Goal: Task Accomplishment & Management: Manage account settings

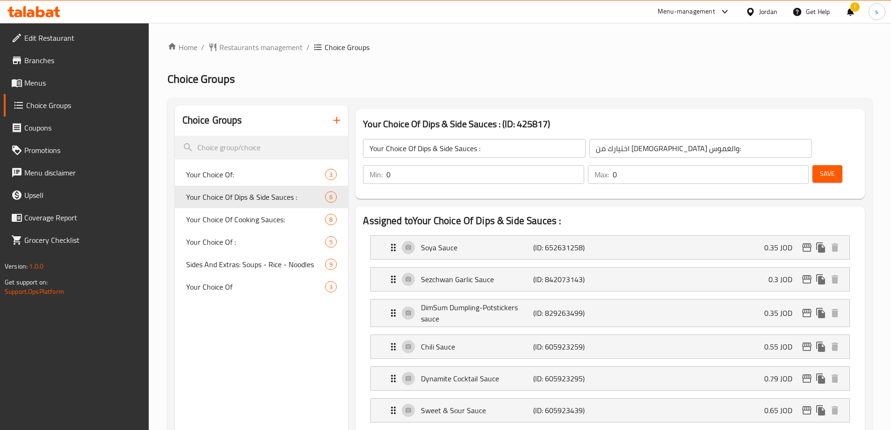
click at [747, 11] on icon at bounding box center [750, 11] width 7 height 8
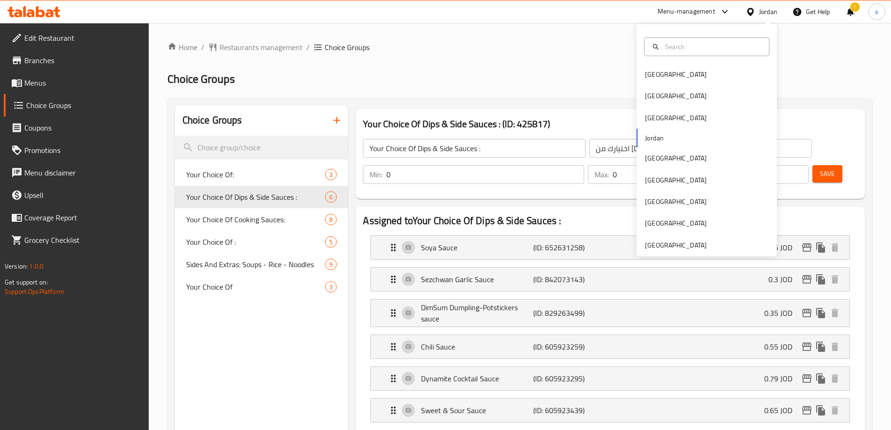
click at [563, 51] on ol "Home / Restaurants management / Choice Groups" at bounding box center [519, 47] width 705 height 11
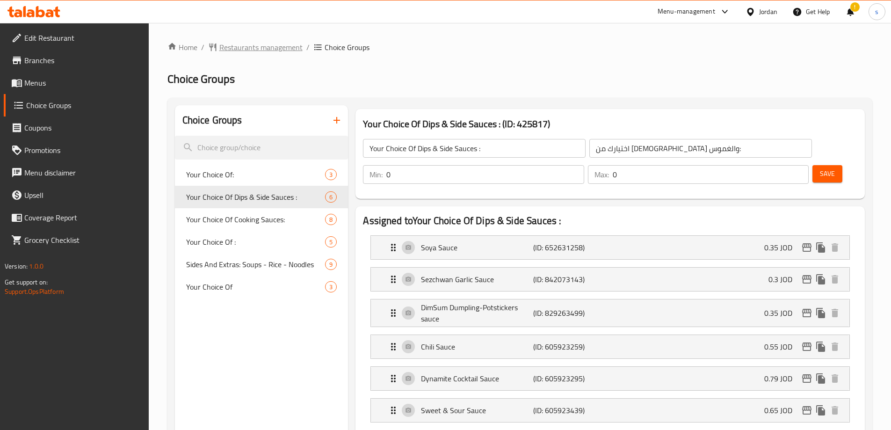
click at [239, 49] on span "Restaurants management" at bounding box center [260, 47] width 83 height 11
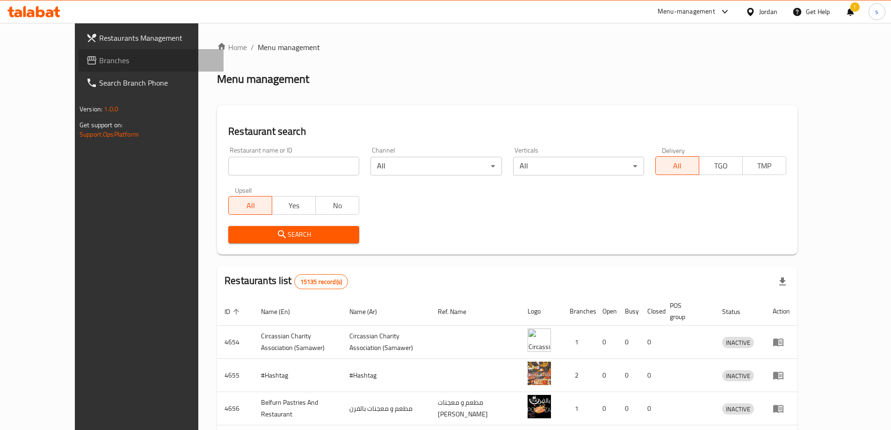
click at [99, 65] on span "Branches" at bounding box center [157, 60] width 117 height 11
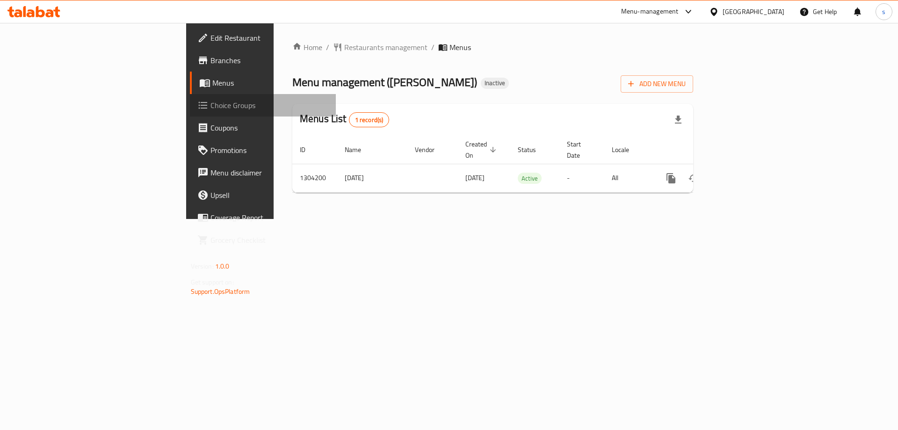
click at [211, 108] on span "Choice Groups" at bounding box center [270, 105] width 118 height 11
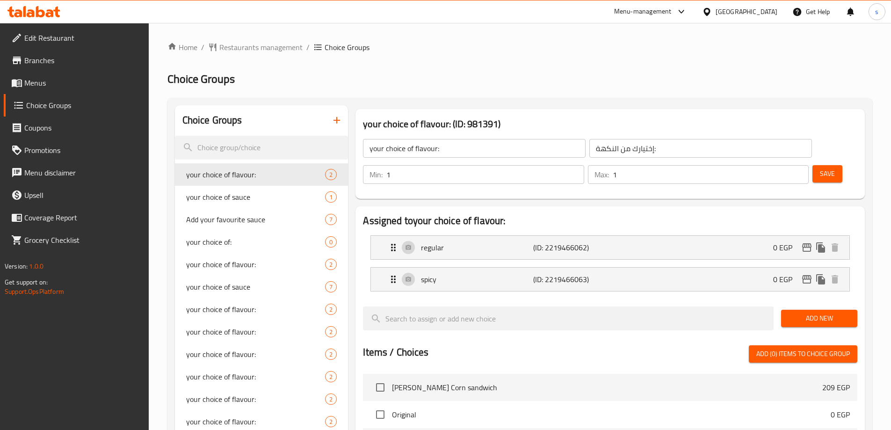
click at [545, 62] on div "Home / Restaurants management / Choice Groups Choice Groups Choice Groups your …" at bounding box center [519, 377] width 705 height 670
click at [222, 225] on span "Add your favourite sauce" at bounding box center [241, 219] width 111 height 11
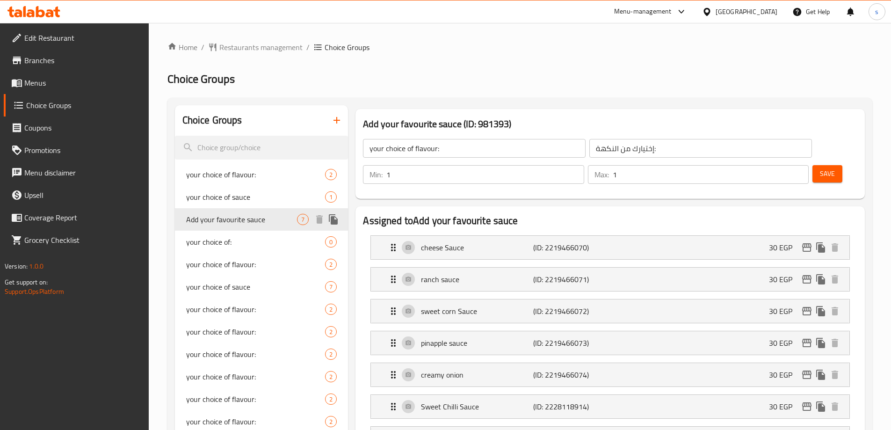
type input "Add your favourite sauce"
type input "ضيف من الصوصات المفضلة"
type input "0"
type input "6"
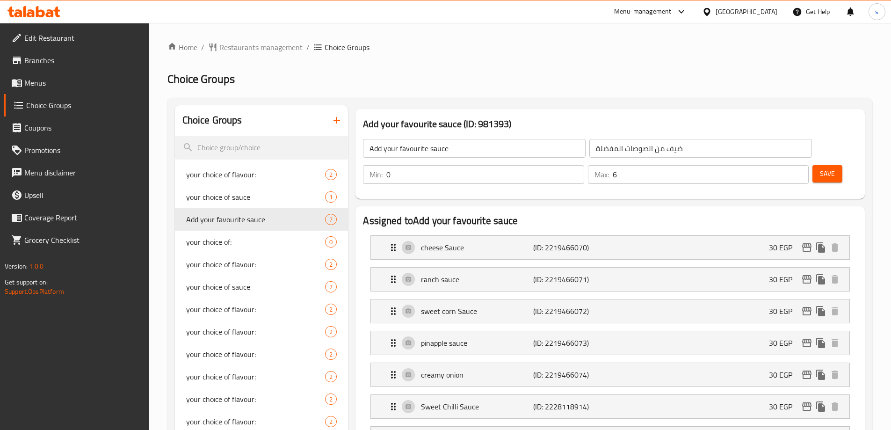
click at [226, 178] on span "your choice of flavour:" at bounding box center [241, 174] width 111 height 11
type input "your choice of flavour:"
type input "إختيارك من النكهة:"
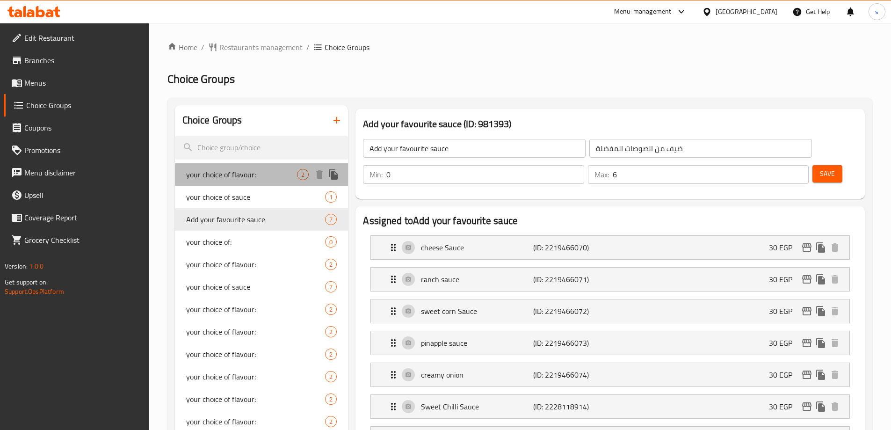
type input "1"
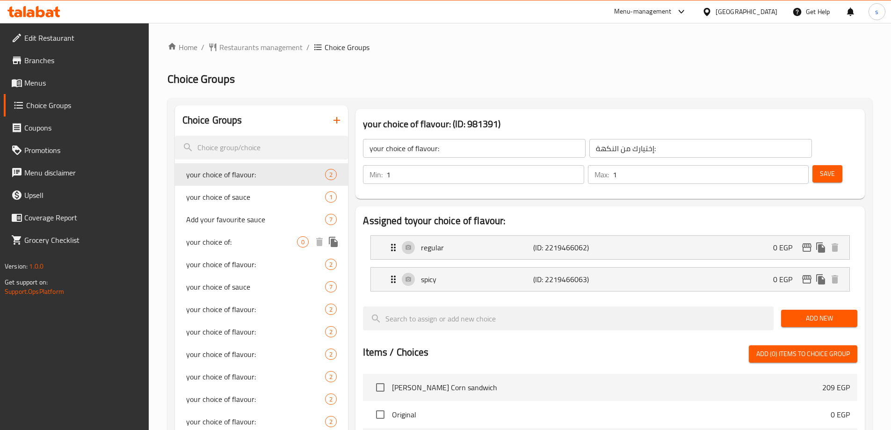
click at [233, 237] on span "your choice of:" at bounding box center [241, 241] width 111 height 11
type input "your choice of:"
type input "اختيارك من:"
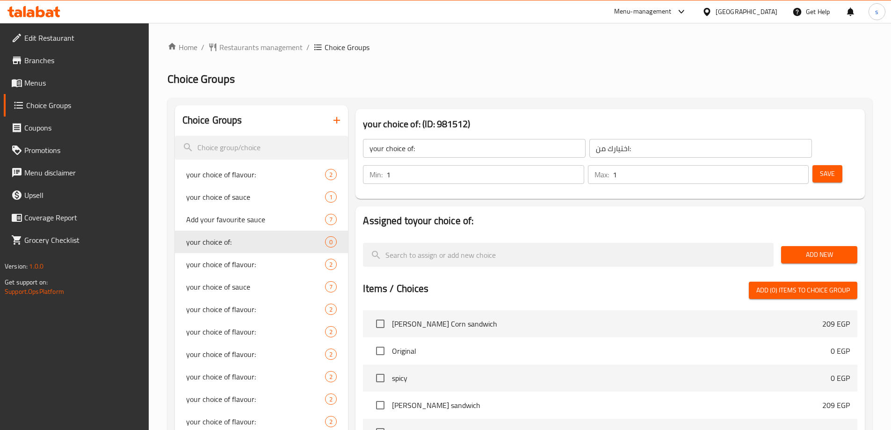
click at [582, 54] on div "Home / Restaurants management / Choice Groups Choice Groups Choice Groups your …" at bounding box center [519, 345] width 705 height 607
click at [525, 93] on div "Home / Restaurants management / Choice Groups Choice Groups Choice Groups your …" at bounding box center [519, 345] width 705 height 607
click at [244, 263] on span "your choice of flavour:" at bounding box center [241, 264] width 111 height 11
type input "your choice of flavour:"
type input "إختيارك من النكهة:"
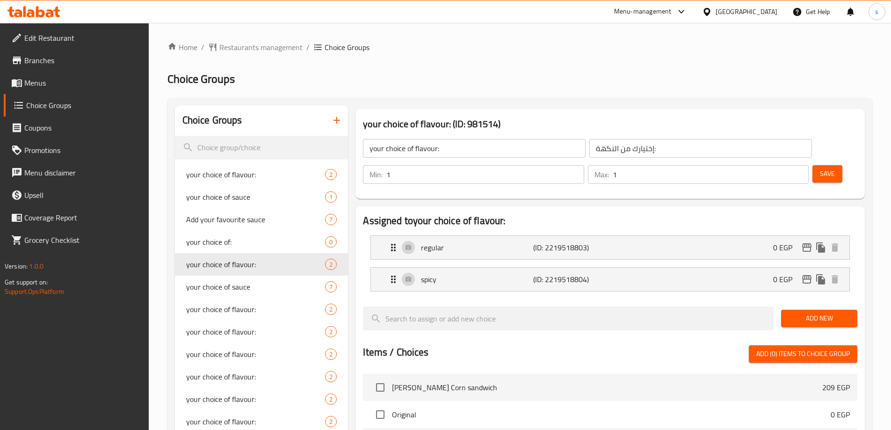
click at [553, 61] on div "Home / Restaurants management / Choice Groups Choice Groups Choice Groups your …" at bounding box center [519, 377] width 705 height 670
click at [536, 27] on div "Home / Restaurants management / Choice Groups Choice Groups Choice Groups your …" at bounding box center [520, 377] width 742 height 708
click at [235, 176] on span "your choice of flavour:" at bounding box center [241, 174] width 111 height 11
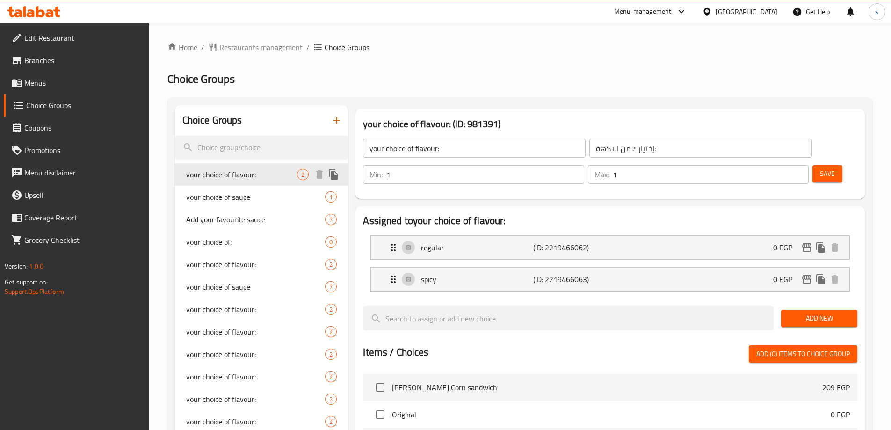
click at [257, 176] on span "your choice of flavour:" at bounding box center [241, 174] width 111 height 11
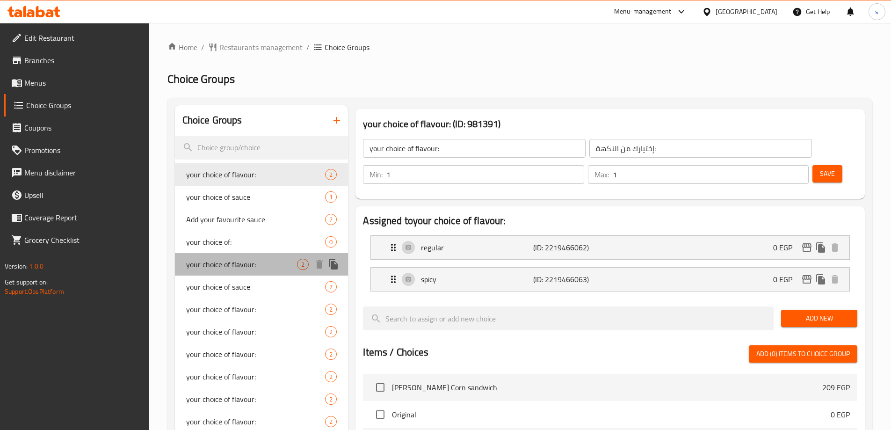
click at [267, 260] on span "your choice of flavour:" at bounding box center [241, 264] width 111 height 11
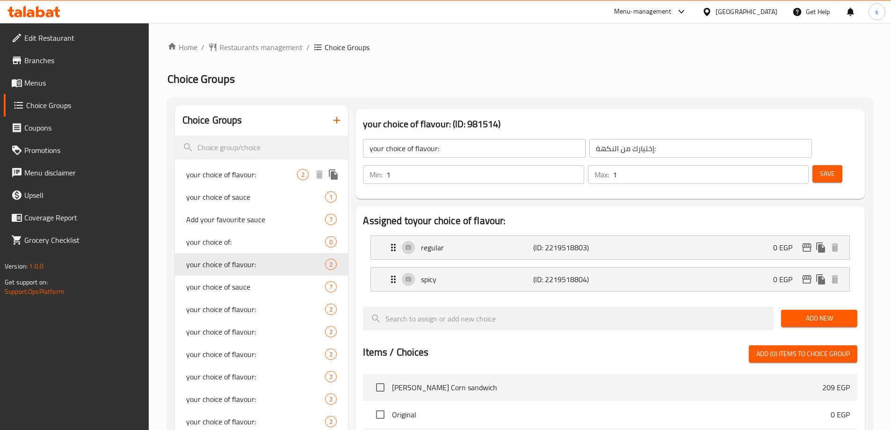
click at [245, 180] on span "your choice of flavour:" at bounding box center [241, 174] width 111 height 11
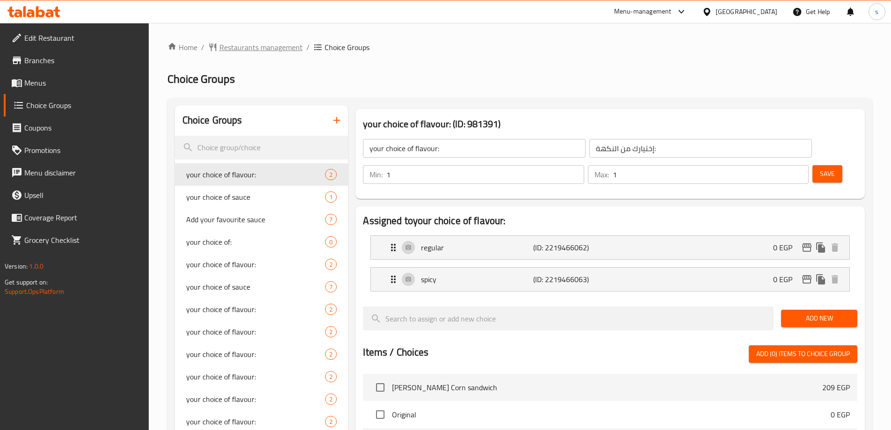
click at [282, 44] on span "Restaurants management" at bounding box center [260, 47] width 83 height 11
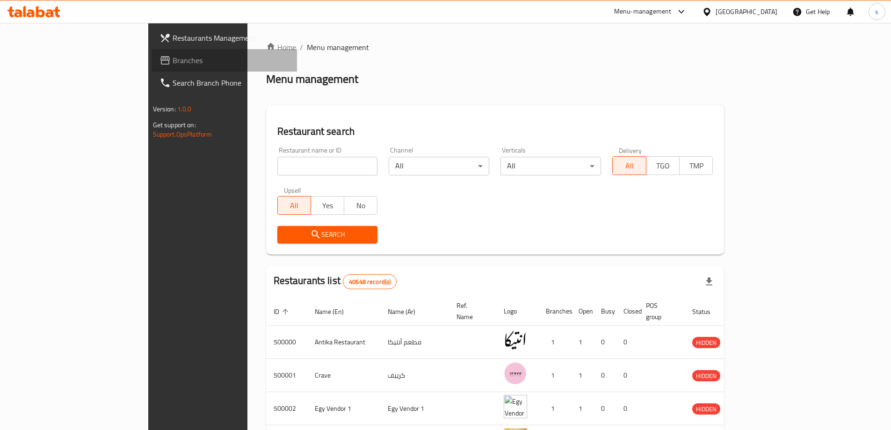
click at [173, 63] on span "Branches" at bounding box center [231, 60] width 117 height 11
